Goal: Task Accomplishment & Management: Use online tool/utility

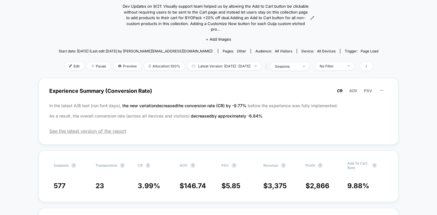
scroll to position [80, 0]
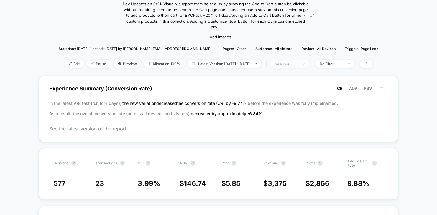
click at [298, 62] on div "sessions" at bounding box center [287, 64] width 24 height 4
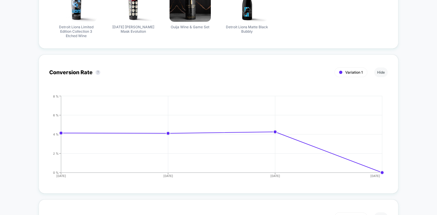
scroll to position [534, 0]
click at [351, 70] on span "Variation 1" at bounding box center [353, 72] width 17 height 4
click at [349, 70] on span "Variation 1" at bounding box center [353, 72] width 17 height 4
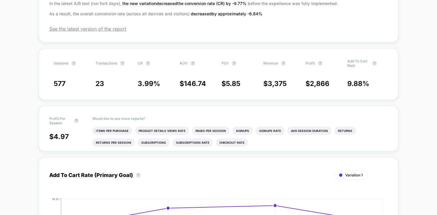
scroll to position [0, 0]
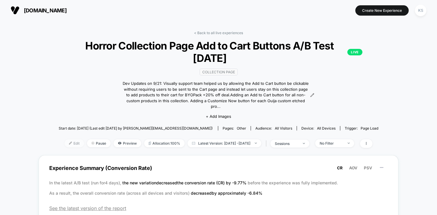
click at [65, 140] on span "Edit" at bounding box center [74, 144] width 19 height 8
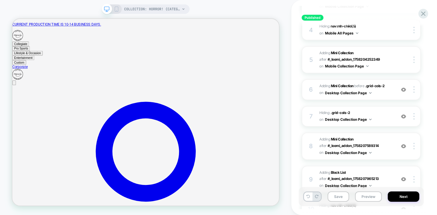
scroll to position [180, 0]
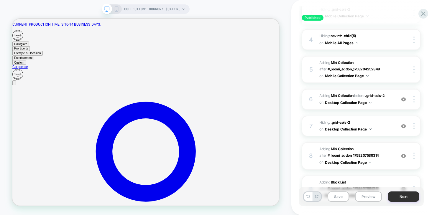
click at [400, 199] on button "Next" at bounding box center [404, 197] width 32 height 10
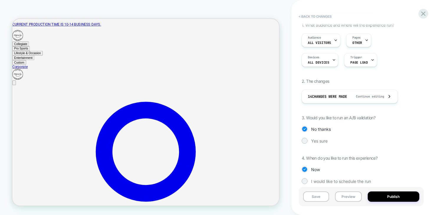
scroll to position [72, 0]
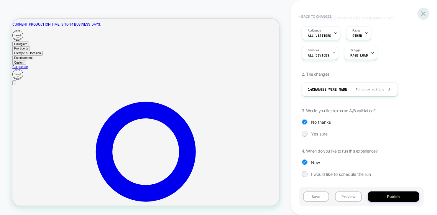
click at [424, 14] on icon at bounding box center [423, 14] width 4 height 4
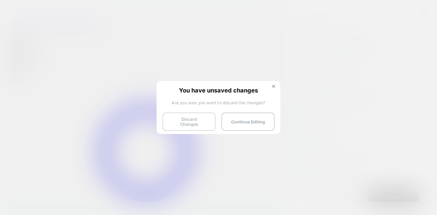
click at [176, 118] on button "Discard Changes" at bounding box center [189, 122] width 53 height 18
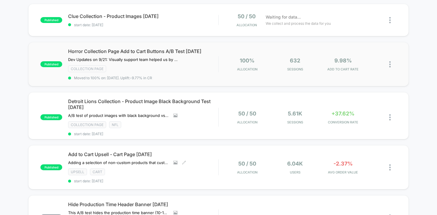
scroll to position [109, 0]
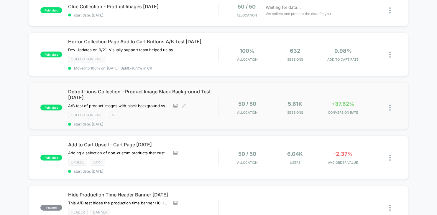
click at [158, 89] on span "Detroit Lions Collection - Product Image Black Background Test [DATE]" at bounding box center [143, 95] width 150 height 12
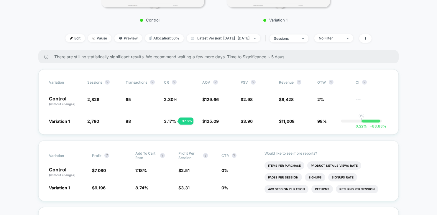
scroll to position [193, 0]
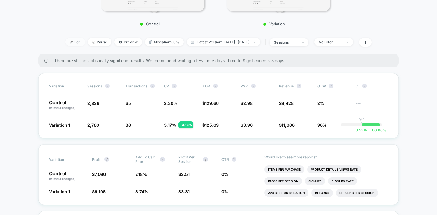
click at [65, 41] on span "Edit" at bounding box center [74, 42] width 19 height 8
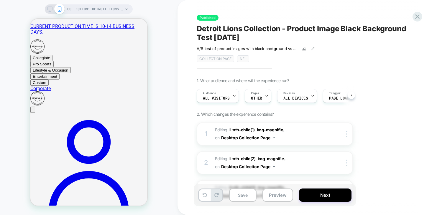
scroll to position [0, 0]
click at [338, 198] on button "Next" at bounding box center [325, 195] width 53 height 13
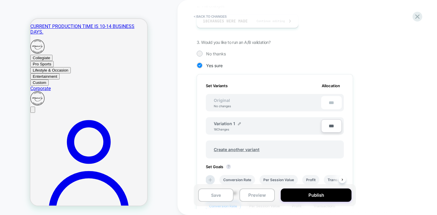
scroll to position [128, 0]
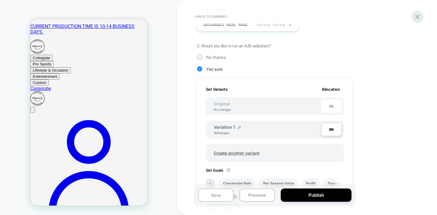
click at [418, 17] on icon at bounding box center [417, 16] width 4 height 4
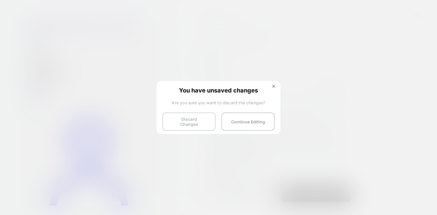
click at [196, 122] on button "Discard Changes" at bounding box center [189, 122] width 53 height 18
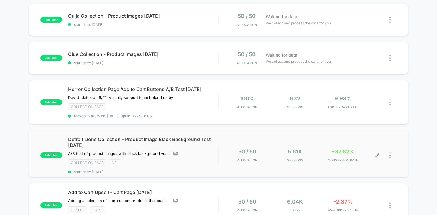
scroll to position [63, 0]
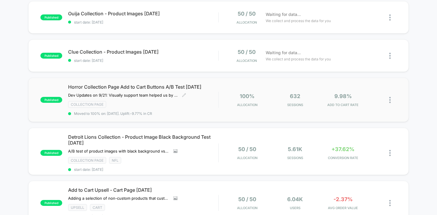
click at [189, 111] on span "Moved to 100% on: [DATE] . Uplift: -9.77% in CR" at bounding box center [143, 113] width 150 height 4
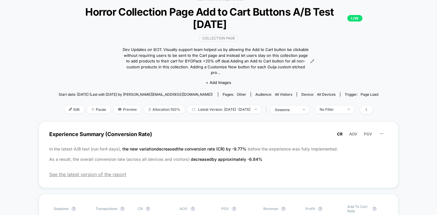
scroll to position [66, 0]
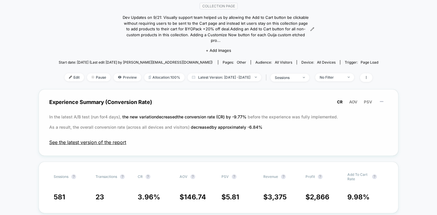
click at [77, 140] on span "See the latest version of the report" at bounding box center [218, 143] width 339 height 6
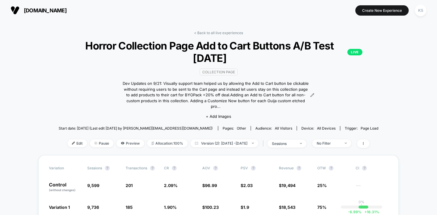
click at [34, 11] on span "[DOMAIN_NAME]" at bounding box center [45, 10] width 43 height 6
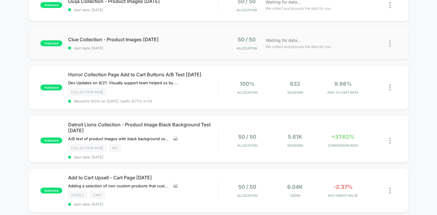
scroll to position [110, 0]
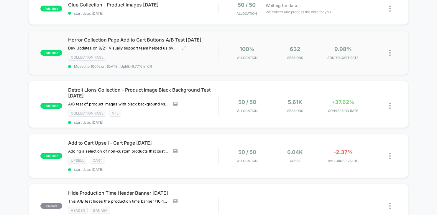
click at [142, 40] on span "Horror Collection Page Add to Cart Buttons A/B Test [DATE]" at bounding box center [143, 40] width 150 height 6
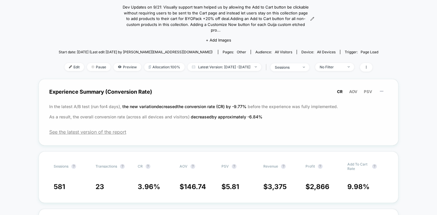
scroll to position [77, 0]
click at [96, 129] on span "See the latest version of the report" at bounding box center [218, 132] width 339 height 6
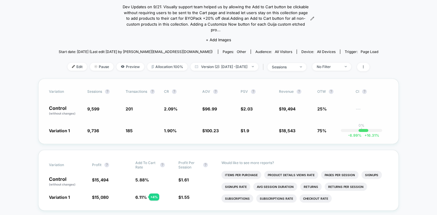
click at [374, 133] on span "+ 16.31 %" at bounding box center [371, 135] width 18 height 4
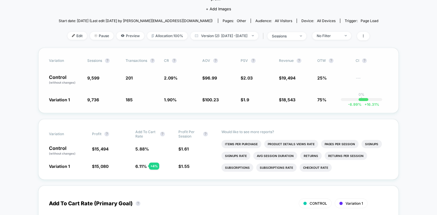
scroll to position [124, 0]
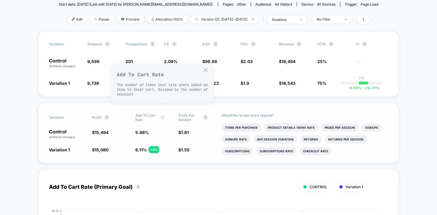
click at [162, 115] on button "?" at bounding box center [162, 117] width 5 height 5
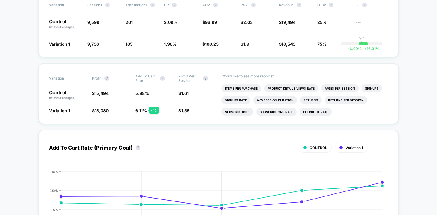
scroll to position [0, 0]
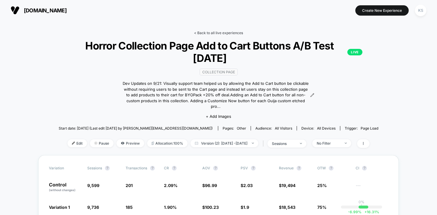
click at [222, 31] on link "< Back to all live experiences" at bounding box center [218, 33] width 49 height 4
